Goal: Find specific page/section: Find specific page/section

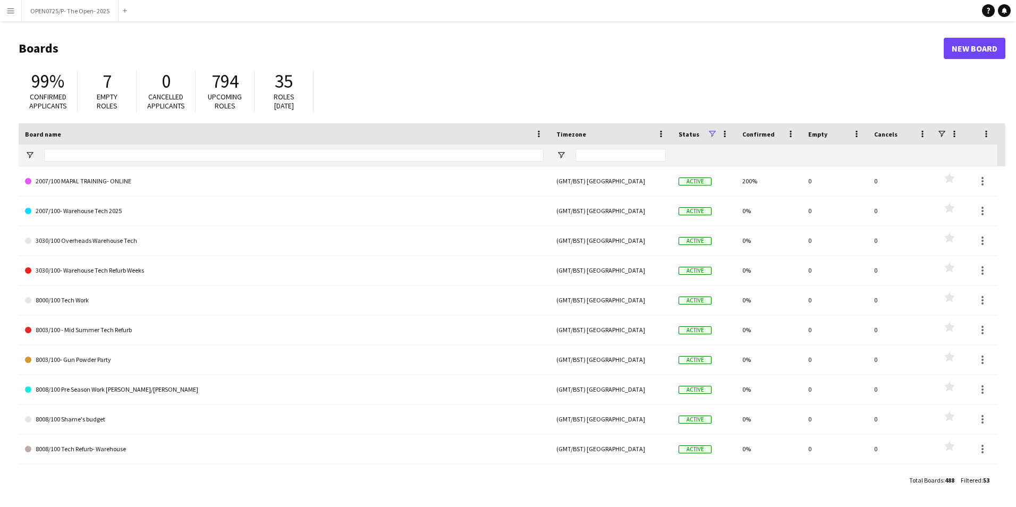
click at [7, 13] on app-icon "Menu" at bounding box center [10, 10] width 9 height 9
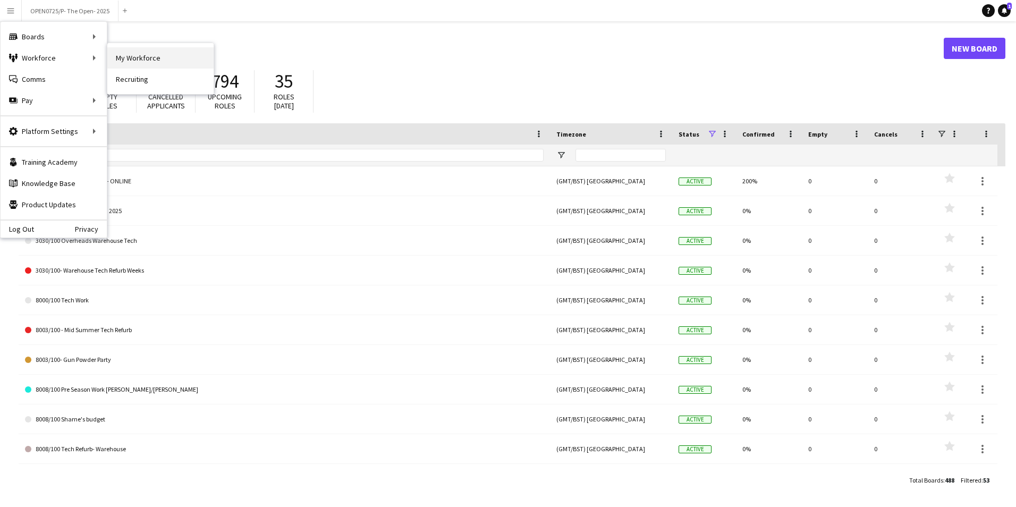
click at [152, 63] on link "My Workforce" at bounding box center [160, 57] width 106 height 21
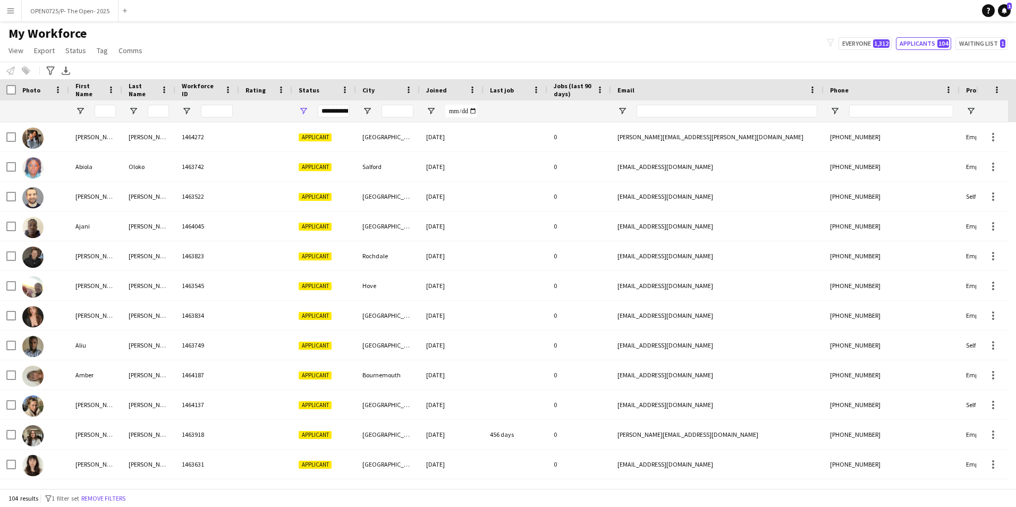
click at [11, 9] on app-icon "Menu" at bounding box center [10, 10] width 9 height 9
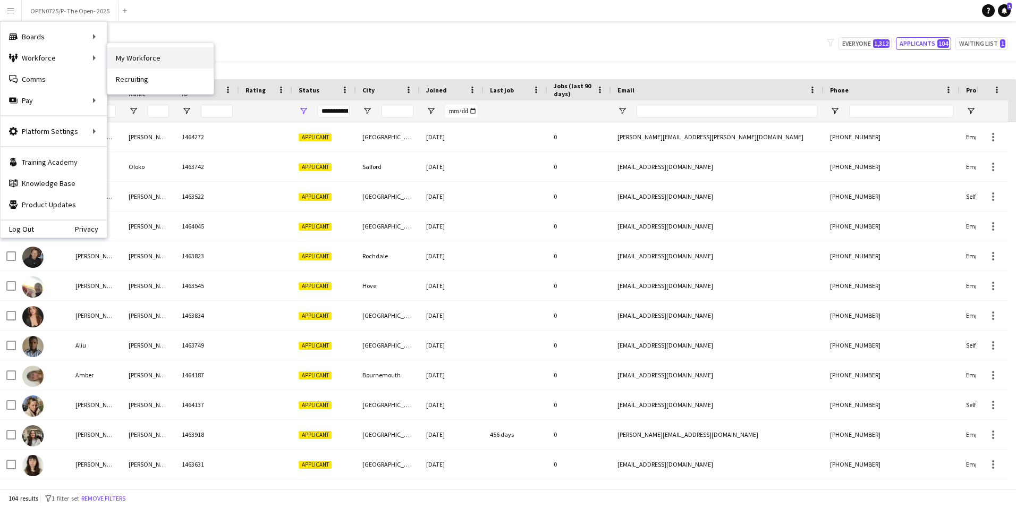
click at [162, 55] on link "My Workforce" at bounding box center [160, 57] width 106 height 21
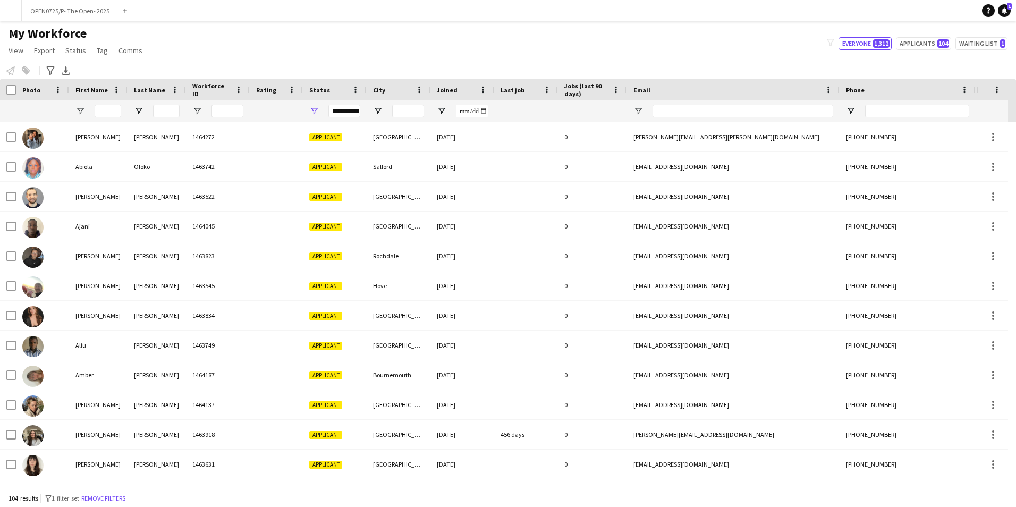
type input "**********"
click at [109, 109] on input "First Name Filter Input" at bounding box center [108, 111] width 27 height 13
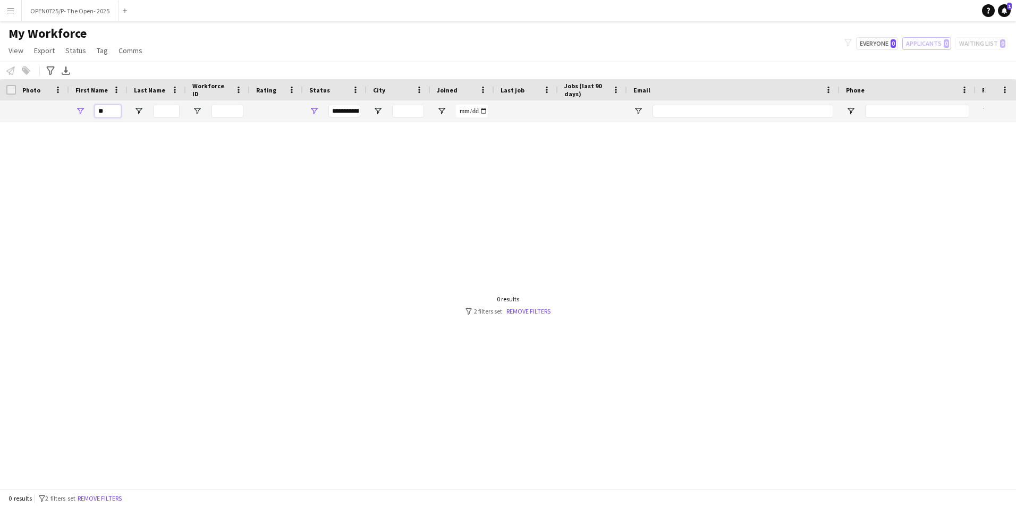
type input "*"
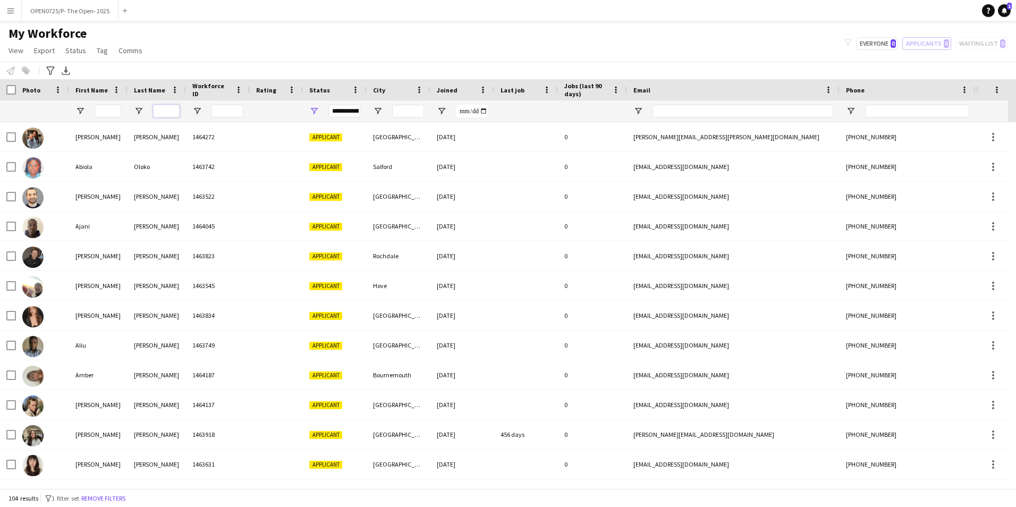
click at [159, 112] on input "Last Name Filter Input" at bounding box center [166, 111] width 27 height 13
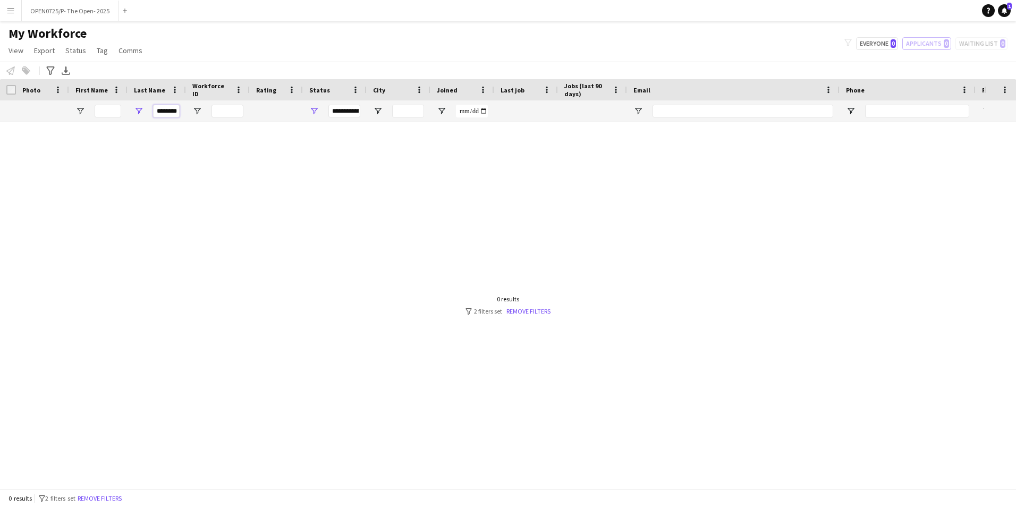
type input "********"
click at [350, 111] on div "**********" at bounding box center [344, 111] width 32 height 13
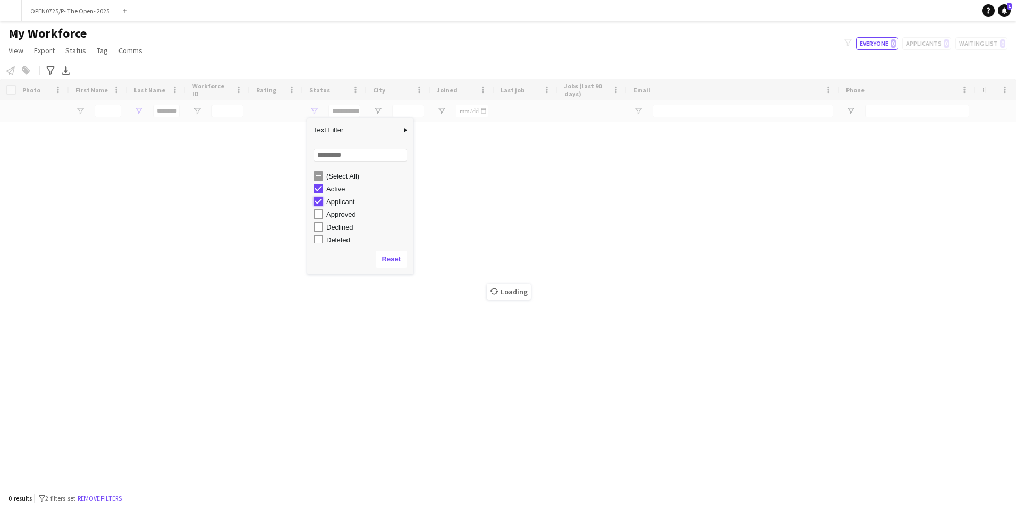
type input "**********"
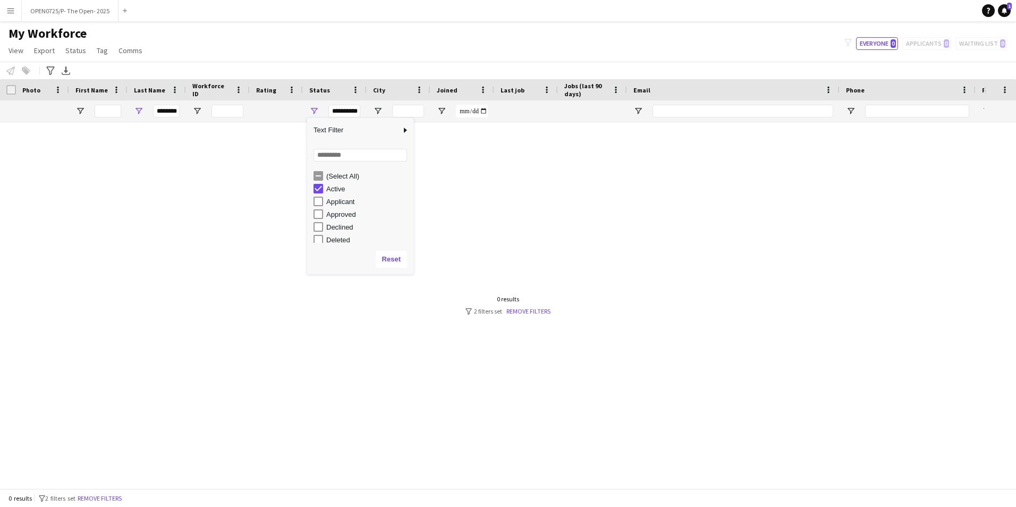
click at [195, 264] on div at bounding box center [492, 301] width 984 height 358
click at [540, 310] on link "Remove filters" at bounding box center [528, 311] width 44 height 8
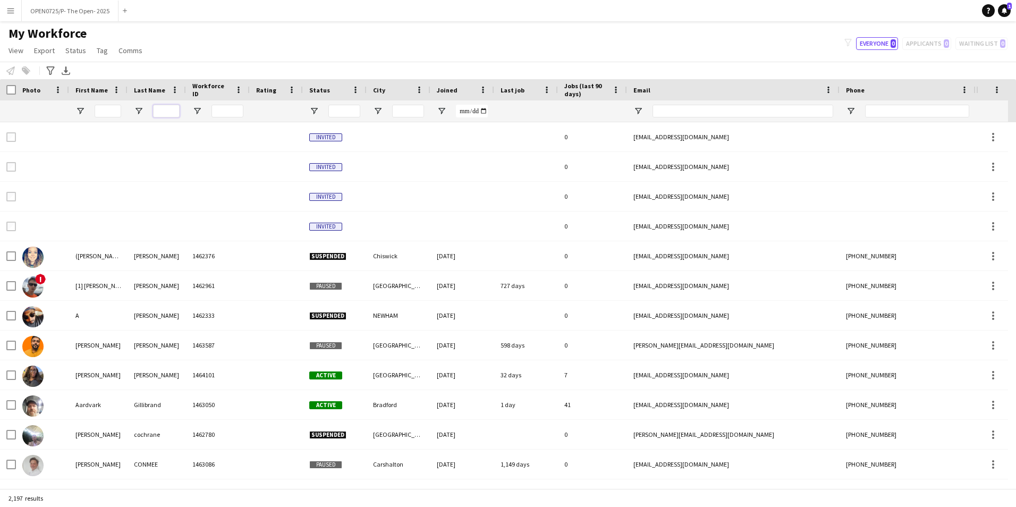
click at [166, 110] on input "Last Name Filter Input" at bounding box center [166, 111] width 27 height 13
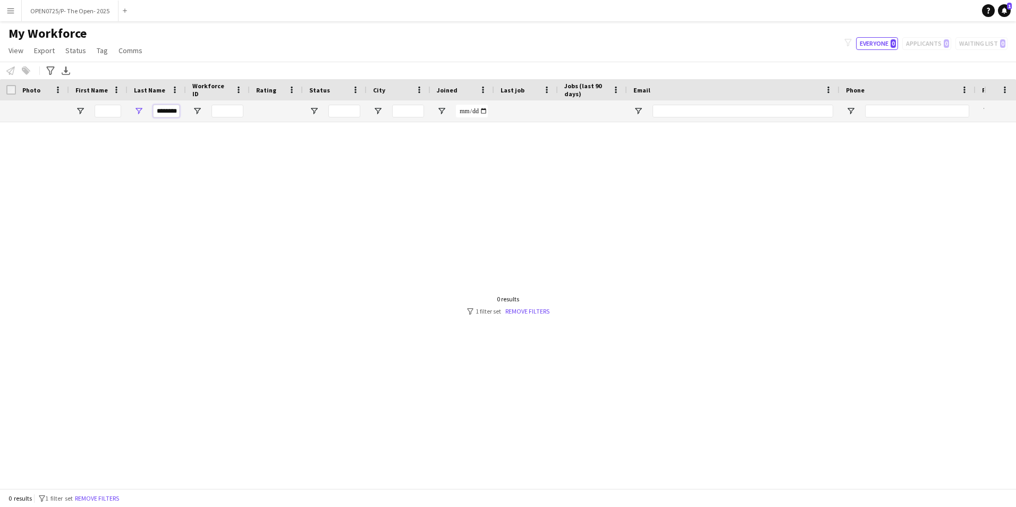
scroll to position [0, 3]
type input "********"
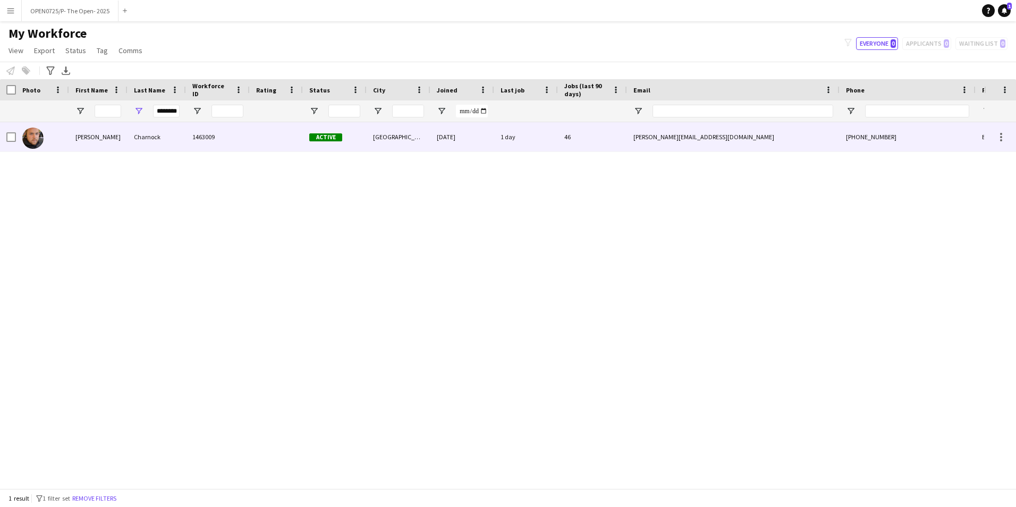
click at [128, 142] on div "Charnock" at bounding box center [157, 136] width 58 height 29
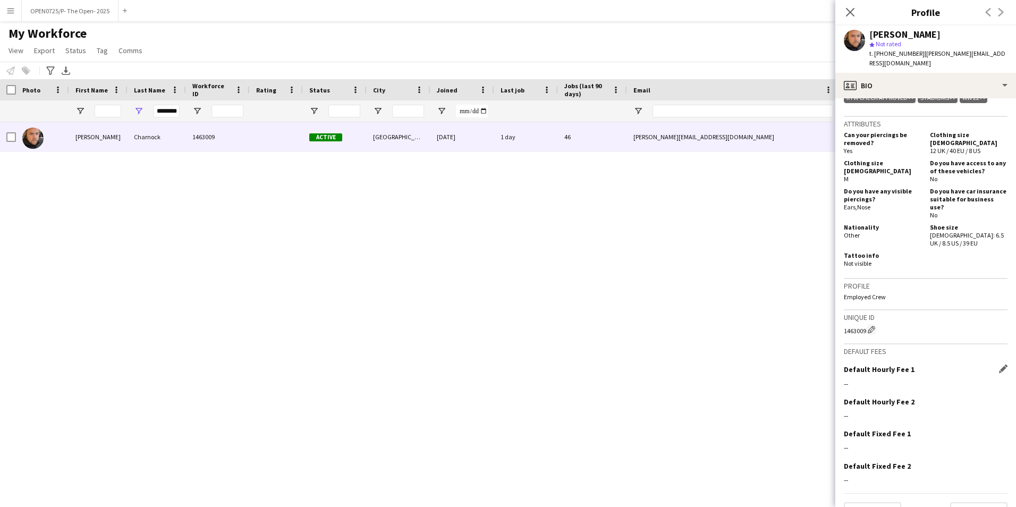
scroll to position [498, 0]
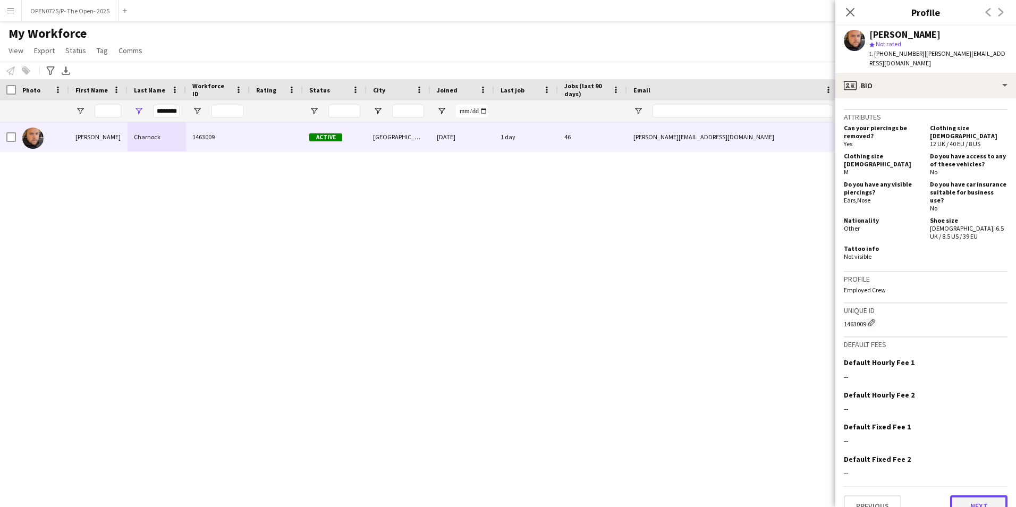
click at [967, 495] on button "Next" at bounding box center [978, 505] width 57 height 21
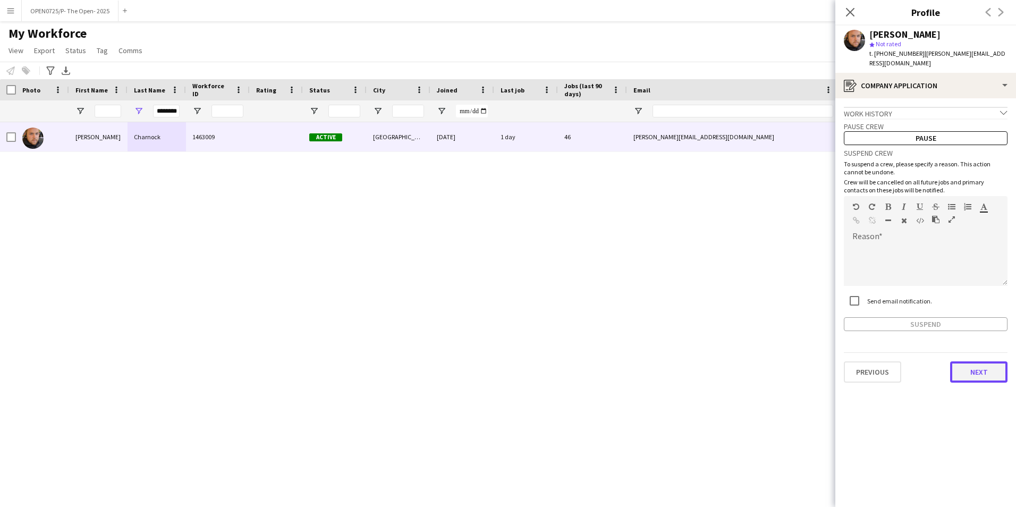
click at [976, 361] on button "Next" at bounding box center [978, 371] width 57 height 21
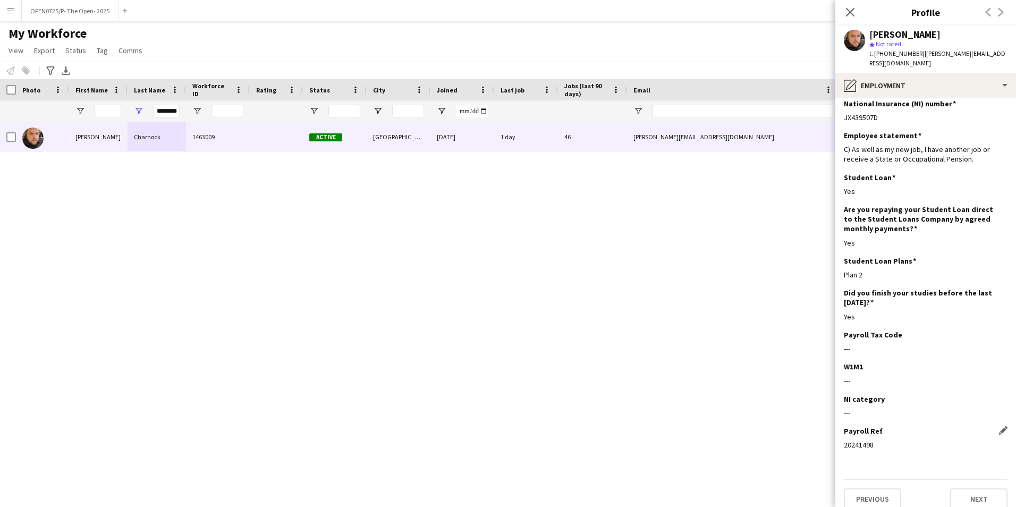
scroll to position [10, 0]
click at [980, 487] on button "Next" at bounding box center [978, 497] width 57 height 21
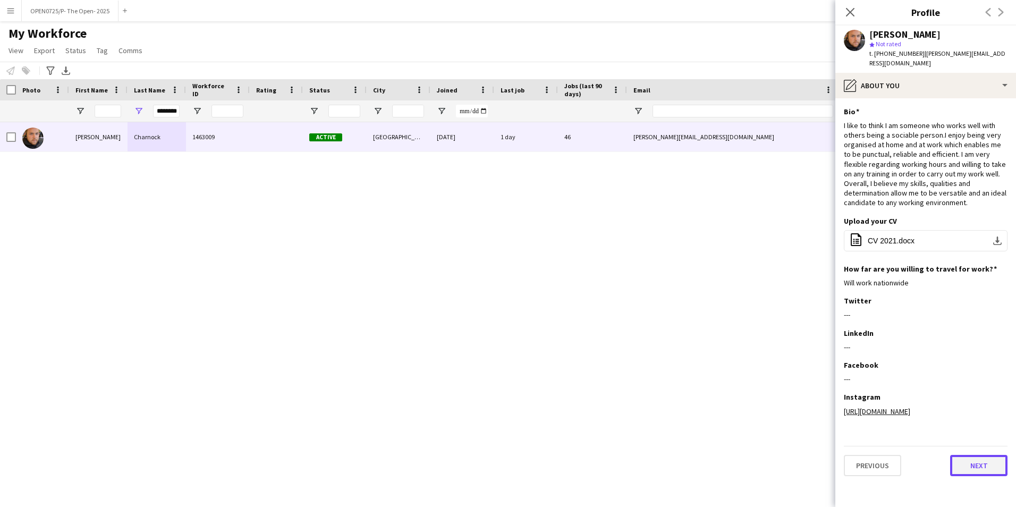
click at [983, 459] on button "Next" at bounding box center [978, 465] width 57 height 21
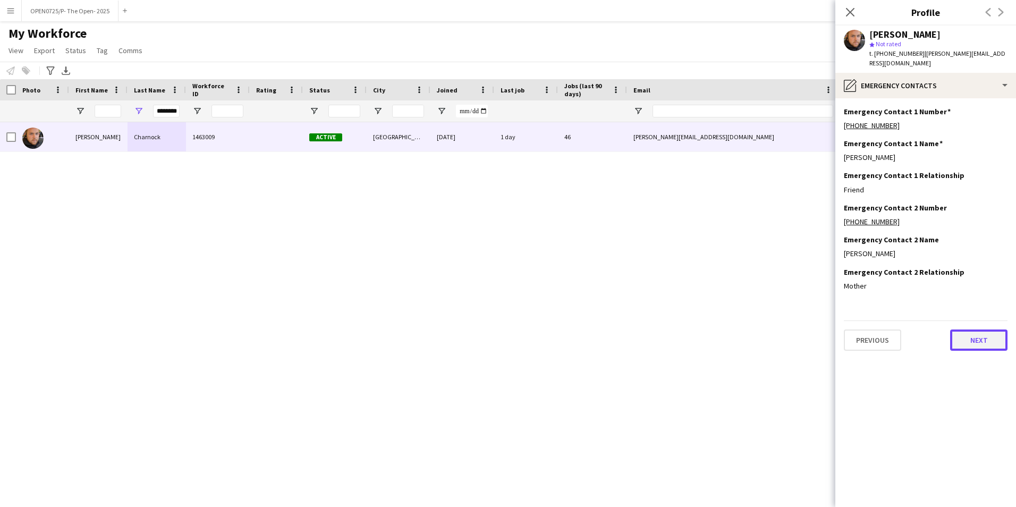
click at [974, 329] on button "Next" at bounding box center [978, 339] width 57 height 21
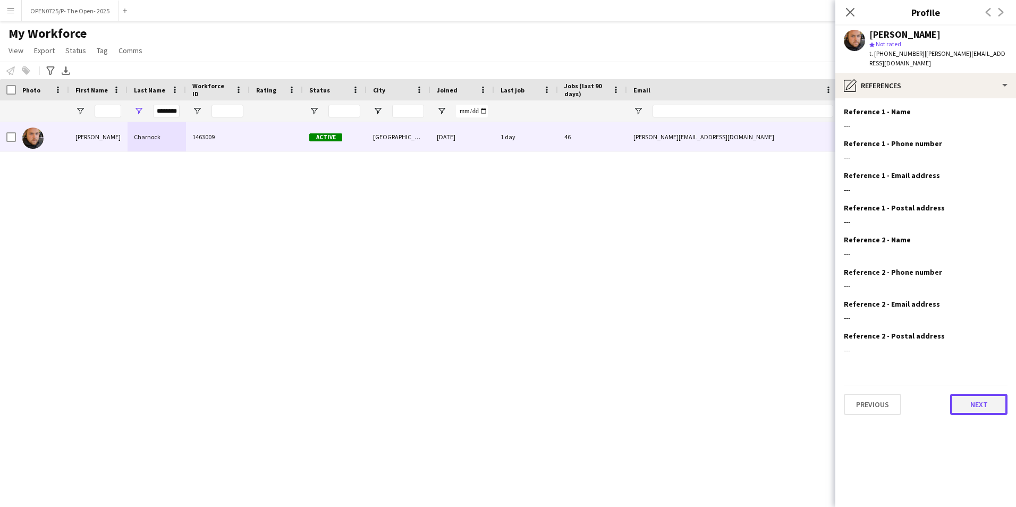
click at [990, 395] on button "Next" at bounding box center [978, 404] width 57 height 21
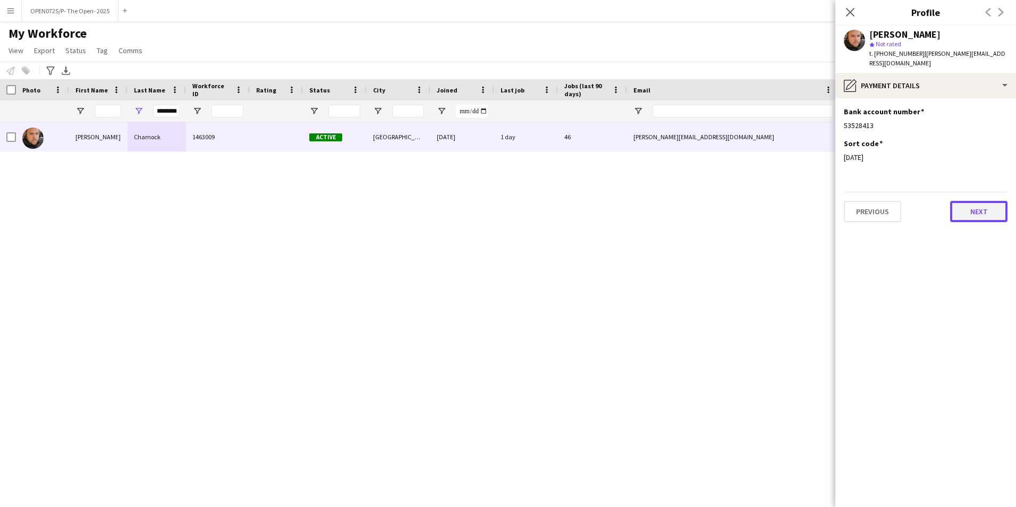
click at [984, 205] on button "Next" at bounding box center [978, 211] width 57 height 21
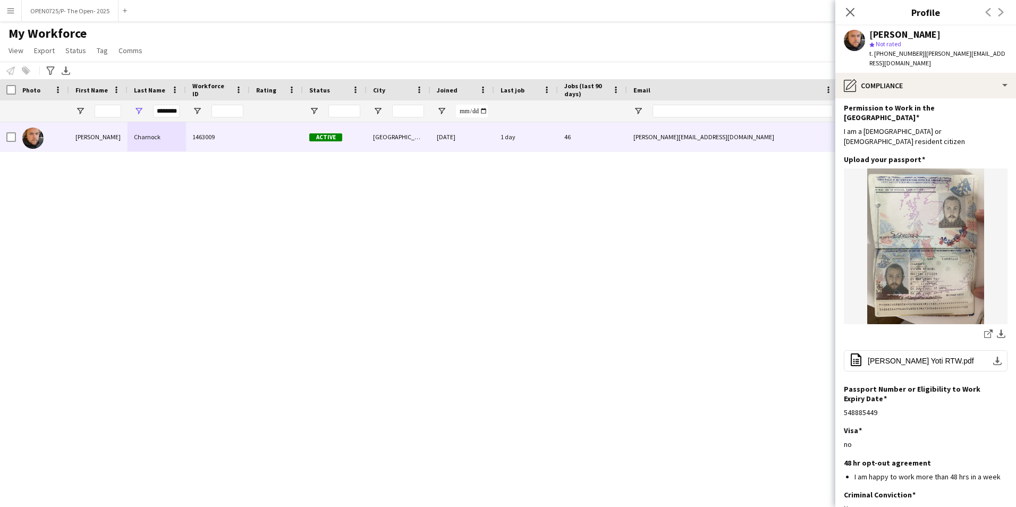
scroll to position [81, 0]
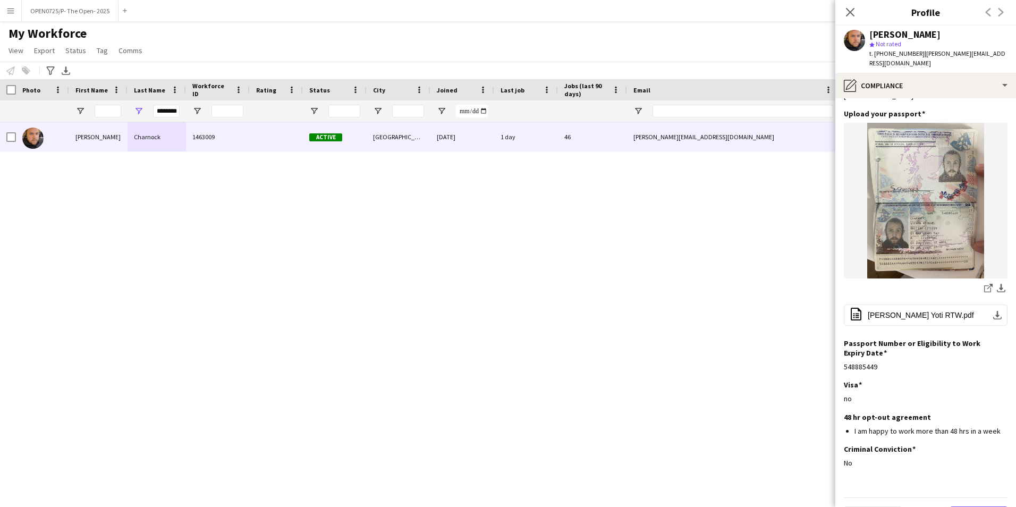
click at [976, 506] on button "Next" at bounding box center [978, 516] width 57 height 21
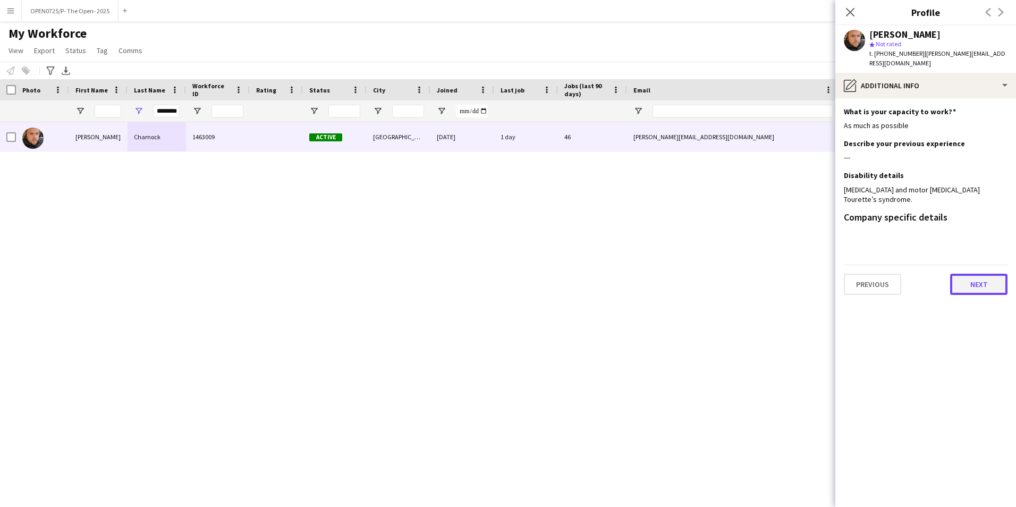
click at [973, 274] on button "Next" at bounding box center [978, 284] width 57 height 21
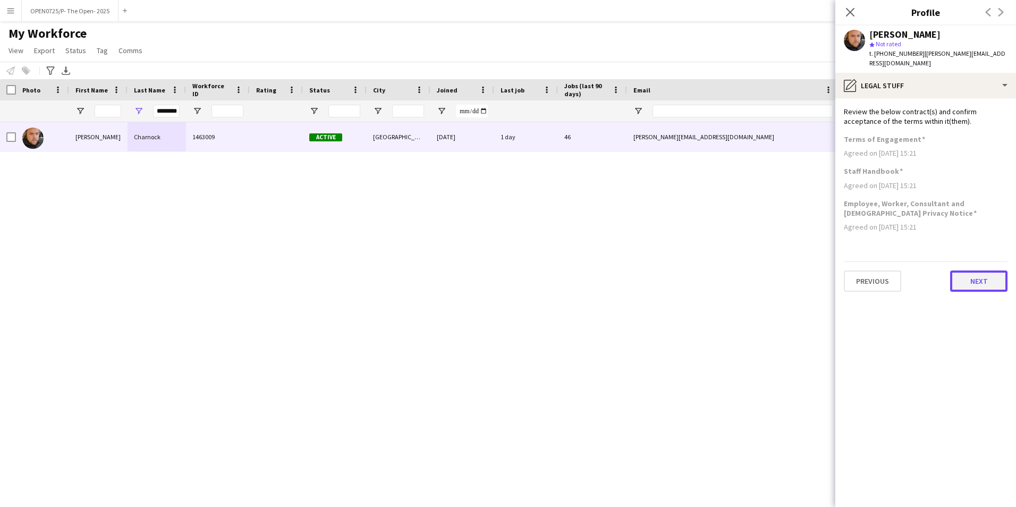
click at [975, 277] on button "Next" at bounding box center [978, 280] width 57 height 21
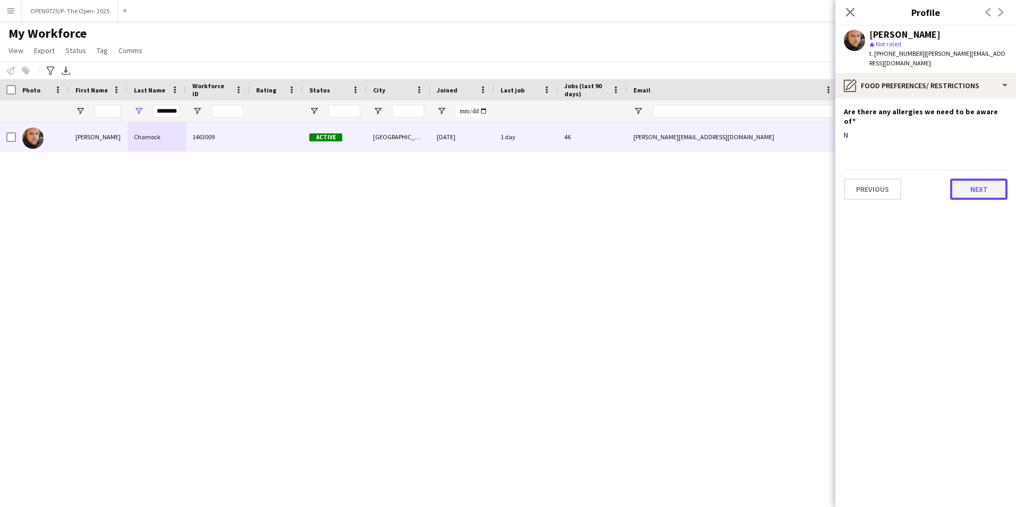
click at [1000, 179] on button "Next" at bounding box center [978, 189] width 57 height 21
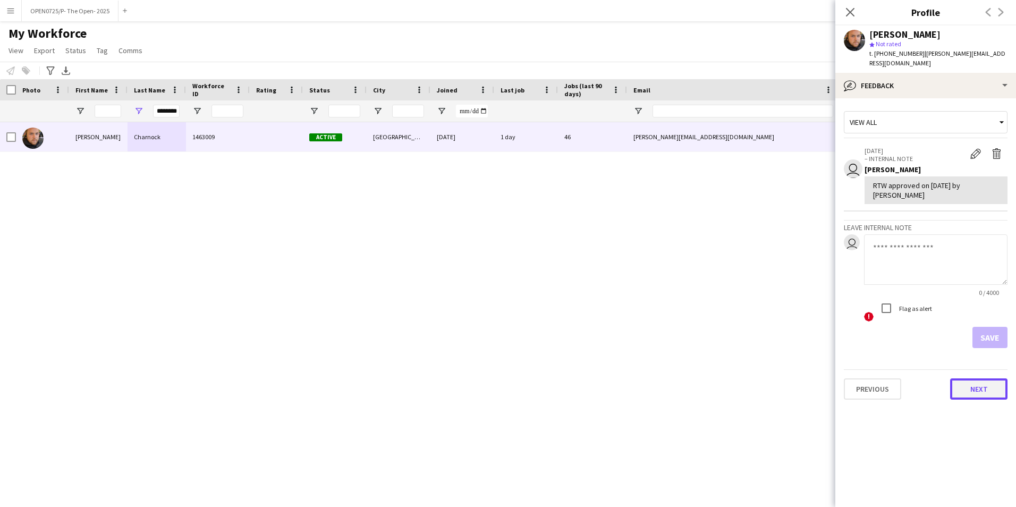
click at [983, 379] on button "Next" at bounding box center [978, 388] width 57 height 21
